Goal: Transaction & Acquisition: Obtain resource

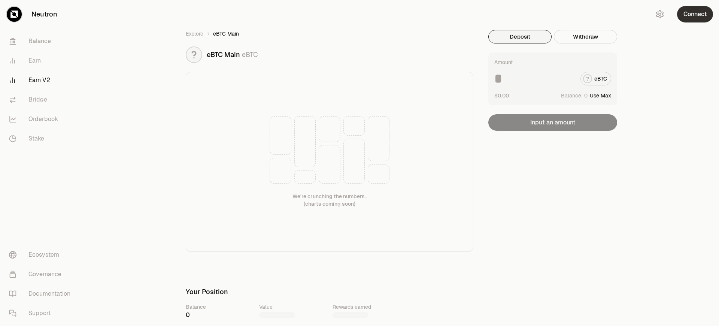
click at [695, 14] on button "Connect" at bounding box center [695, 14] width 36 height 16
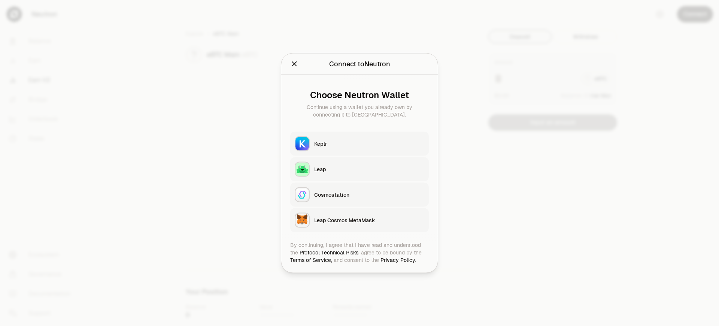
click at [369, 220] on div "Leap Cosmos MetaMask" at bounding box center [369, 219] width 110 height 7
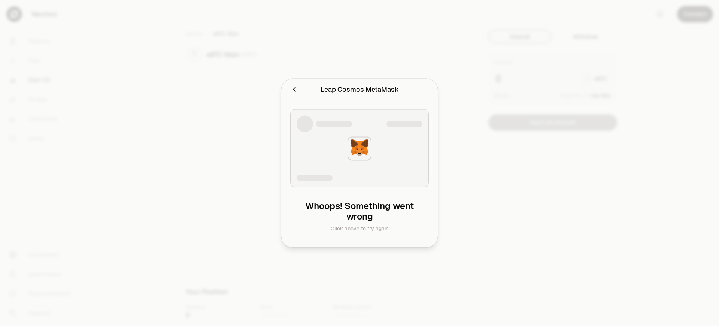
click at [359, 94] on div "Leap Cosmos MetaMask" at bounding box center [360, 89] width 78 height 10
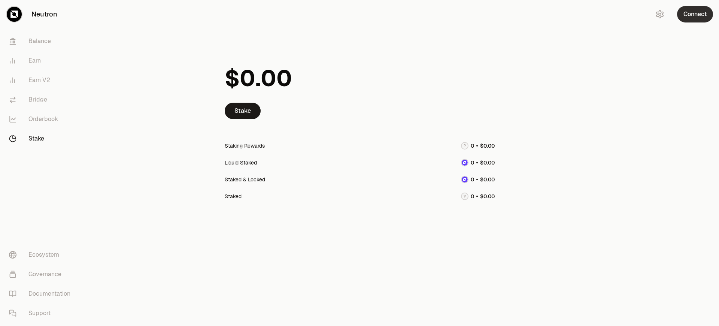
click at [695, 14] on button "Connect" at bounding box center [695, 14] width 36 height 16
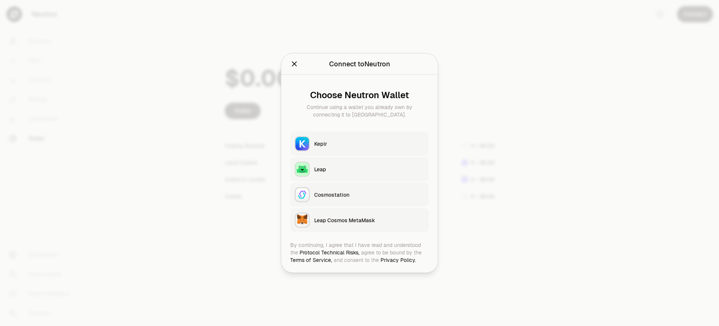
click at [369, 220] on div "Leap Cosmos MetaMask" at bounding box center [369, 219] width 110 height 7
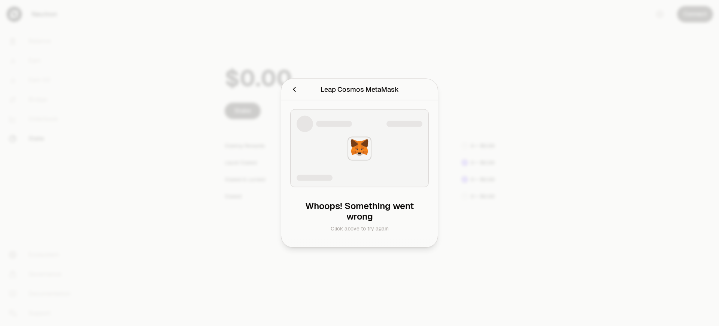
click at [695, 14] on div at bounding box center [359, 163] width 719 height 326
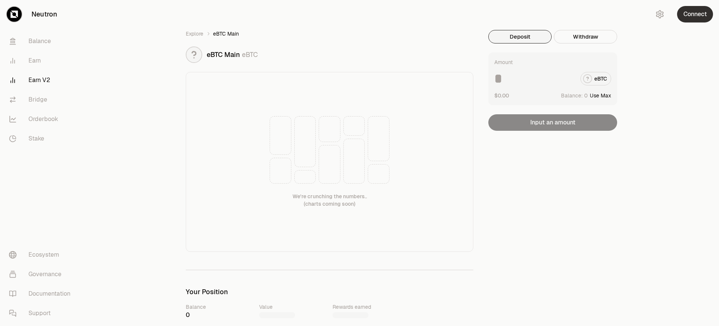
click at [695, 14] on button "Connect" at bounding box center [695, 14] width 36 height 16
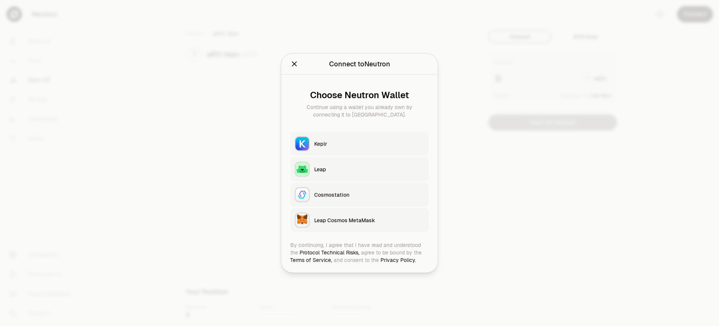
click at [369, 220] on div "Leap Cosmos MetaMask" at bounding box center [369, 219] width 110 height 7
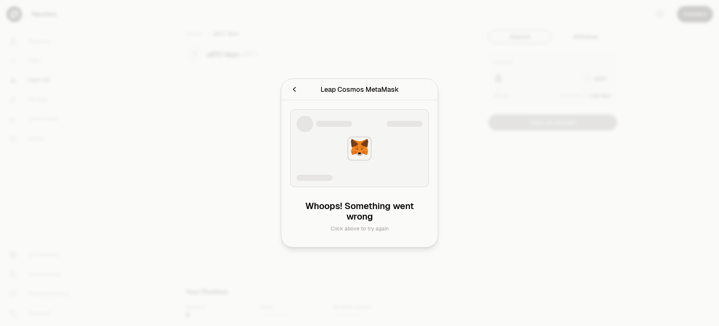
click at [359, 94] on div "Leap Cosmos MetaMask" at bounding box center [360, 89] width 78 height 10
click at [290, 87] on h2 "Leap Cosmos MetaMask" at bounding box center [359, 89] width 139 height 15
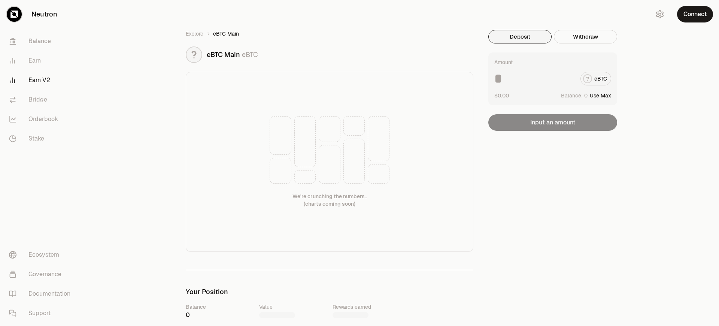
click at [601, 95] on button "Use Max" at bounding box center [600, 95] width 21 height 7
type input "*"
click at [695, 14] on button "Connect" at bounding box center [695, 14] width 36 height 16
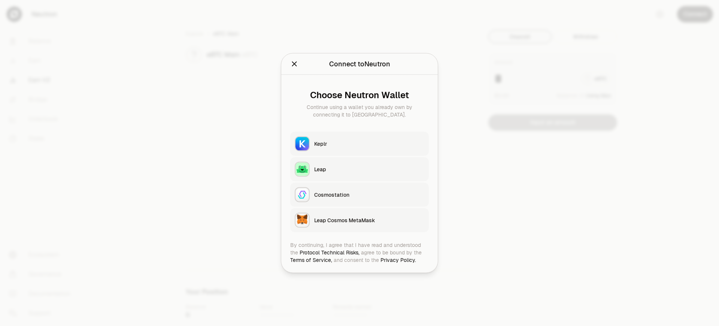
click at [369, 220] on div "Leap Cosmos MetaMask" at bounding box center [369, 219] width 110 height 7
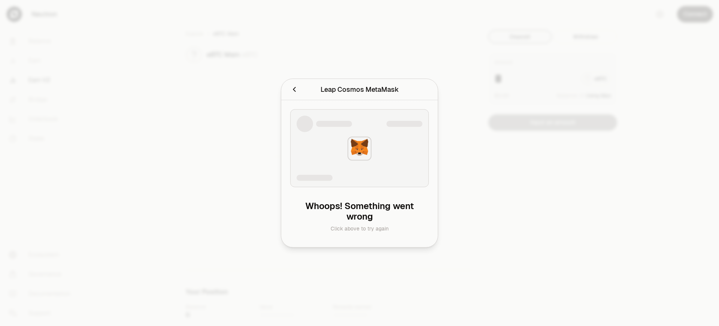
click at [290, 87] on h2 "Leap Cosmos MetaMask" at bounding box center [359, 89] width 139 height 15
